Goal: Task Accomplishment & Management: Use online tool/utility

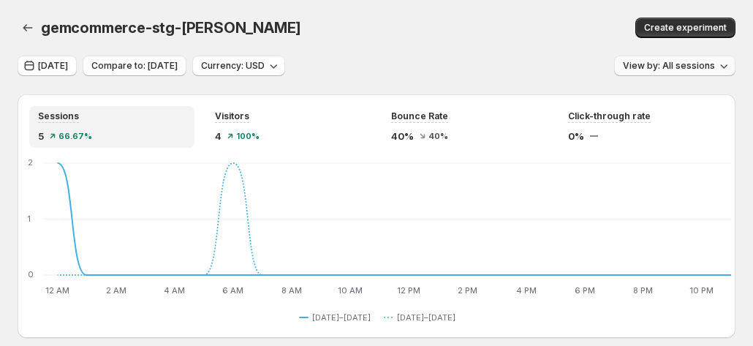
click at [683, 65] on span "View by: All sessions" at bounding box center [669, 66] width 92 height 12
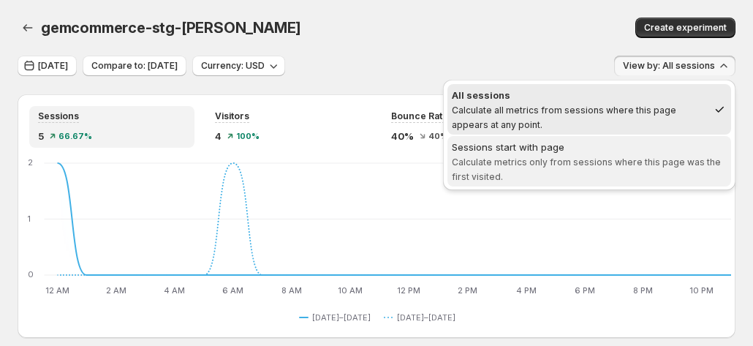
click at [583, 166] on span "Calculate metrics only from sessions where this page was the first visited." at bounding box center [586, 169] width 269 height 26
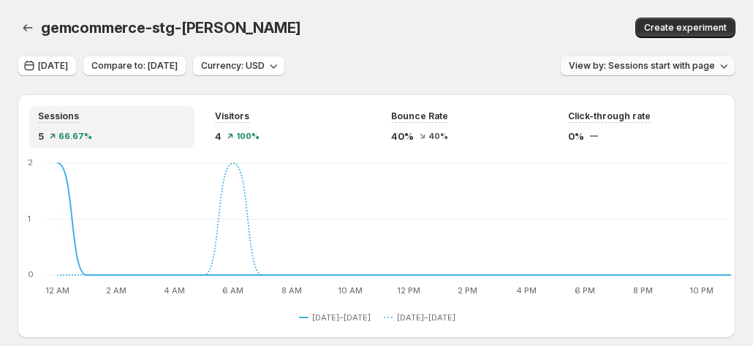
click at [654, 68] on span "View by: Sessions start with page" at bounding box center [642, 66] width 146 height 12
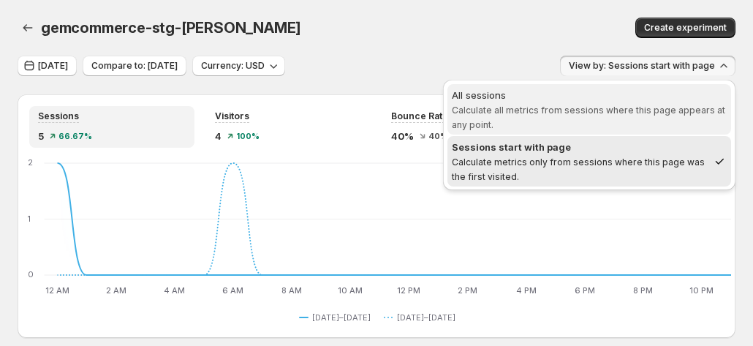
click at [588, 110] on span "Calculate all metrics from sessions where this page appears at any point." at bounding box center [588, 118] width 273 height 26
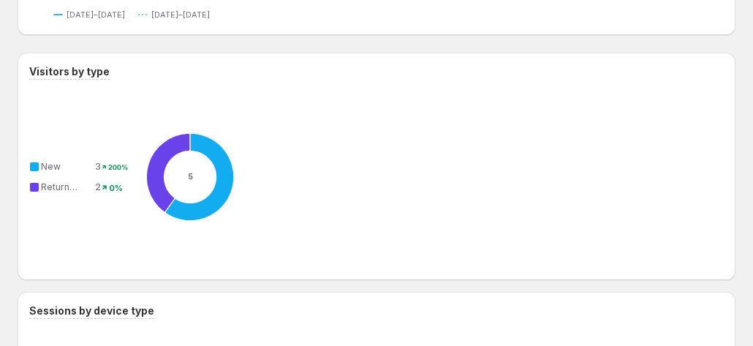
scroll to position [1469, 0]
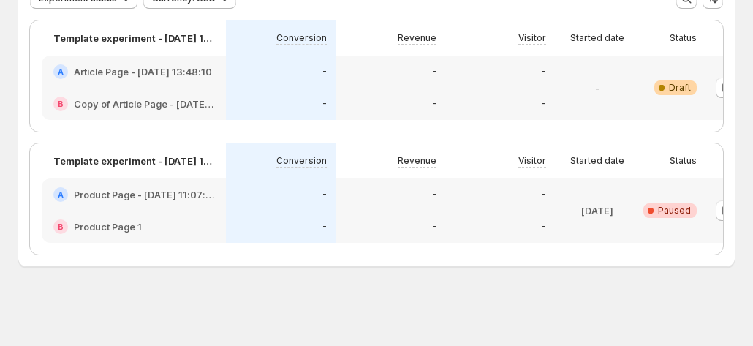
scroll to position [126, 0]
drag, startPoint x: 542, startPoint y: 255, endPoint x: 683, endPoint y: 242, distance: 141.7
click at [683, 242] on div "Template experiment - [DATE] 10:50:21 Conversion Revenue Visitor Started date S…" at bounding box center [376, 137] width 716 height 257
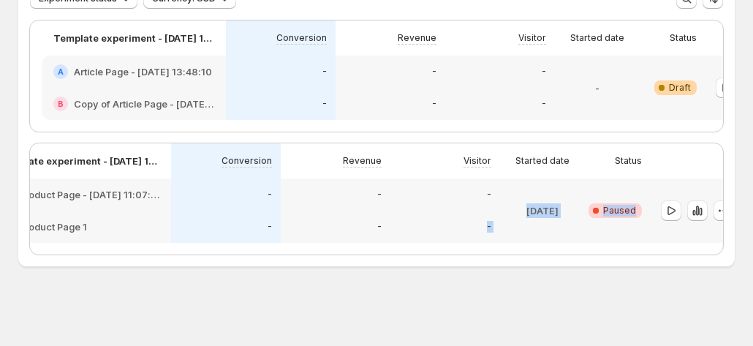
scroll to position [0, 61]
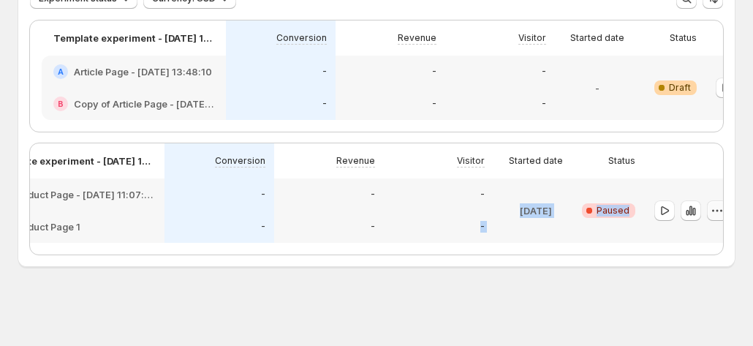
click at [716, 203] on icon "button" at bounding box center [717, 210] width 15 height 15
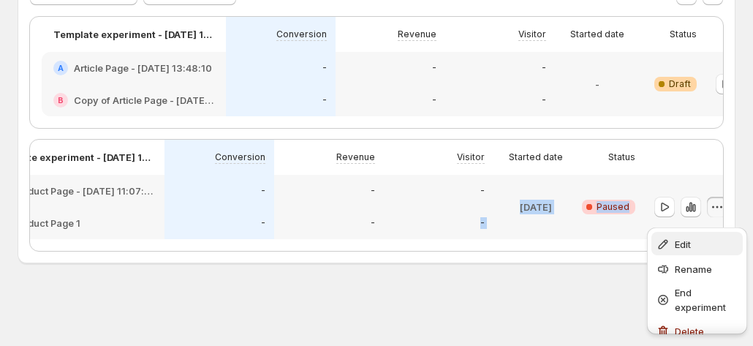
click at [681, 238] on span "Edit" at bounding box center [683, 244] width 16 height 12
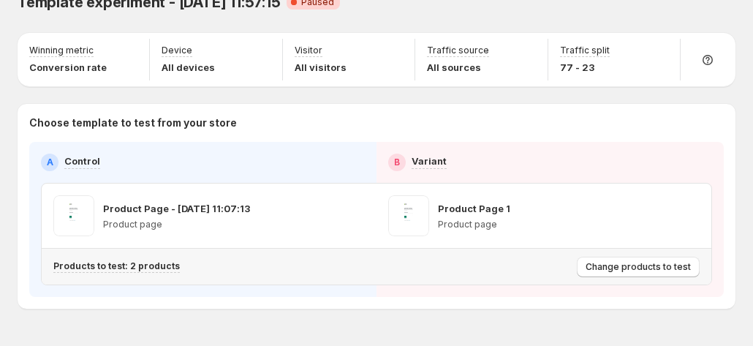
scroll to position [66, 0]
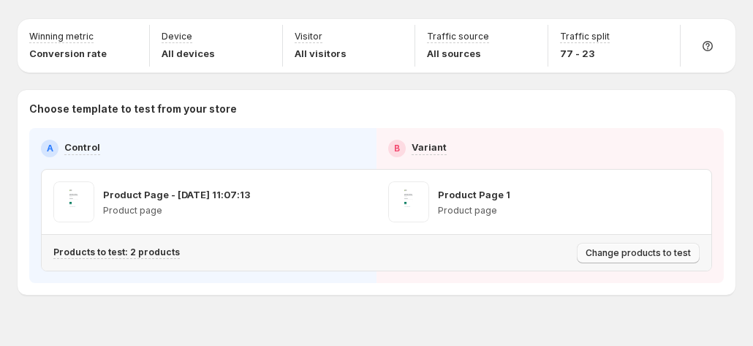
click at [675, 247] on span "Change products to test" at bounding box center [638, 253] width 105 height 12
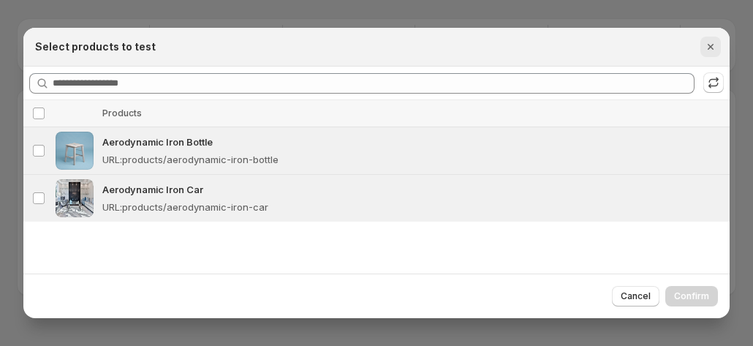
click at [713, 46] on icon "Close" at bounding box center [711, 47] width 6 height 6
